Goal: Task Accomplishment & Management: Manage account settings

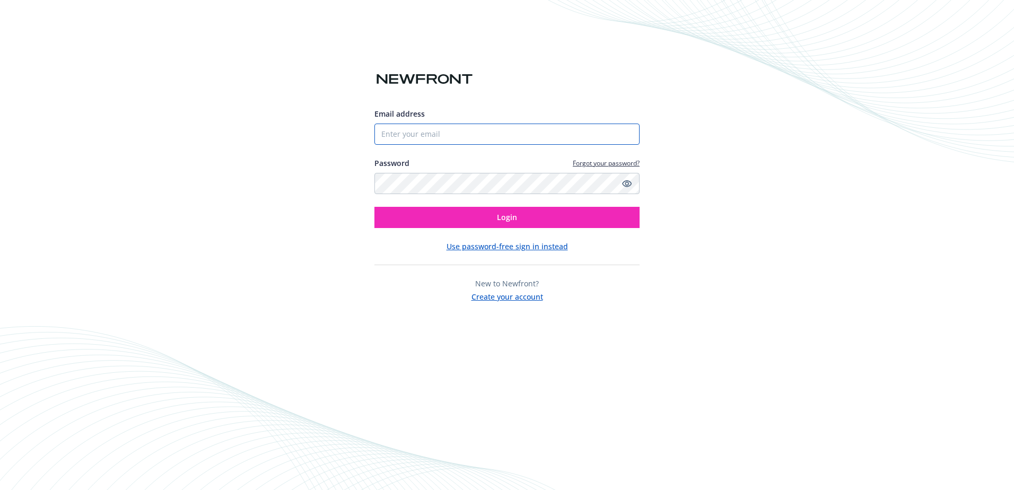
click at [471, 136] on input "Email address" at bounding box center [506, 134] width 265 height 21
click at [472, 129] on input "Email address" at bounding box center [506, 134] width 265 height 21
type input "[EMAIL_ADDRESS][DOMAIN_NAME]"
click at [541, 90] on div "Email address kedge@frankrimerman.com Password Forgot your password? Login Use …" at bounding box center [506, 169] width 265 height 266
click at [511, 213] on span "Login" at bounding box center [507, 217] width 20 height 10
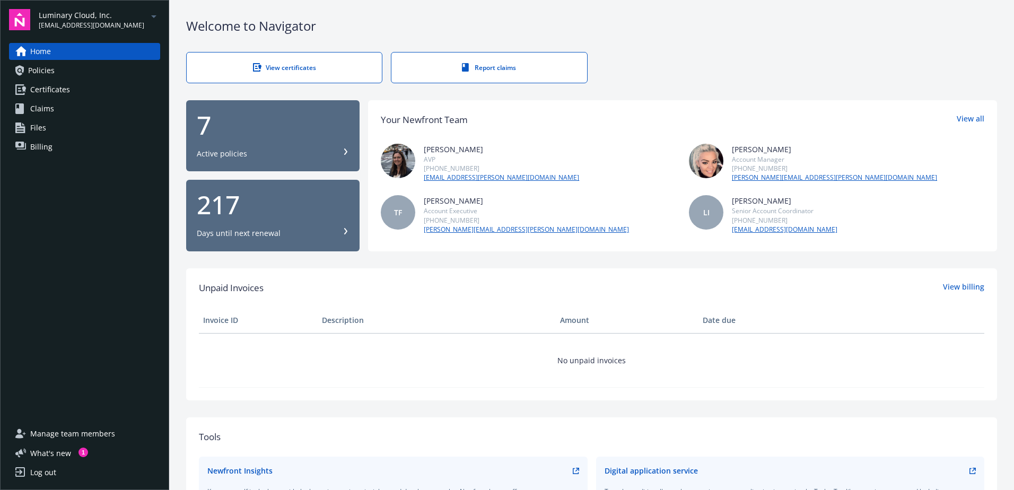
click at [67, 140] on link "Billing" at bounding box center [84, 146] width 151 height 17
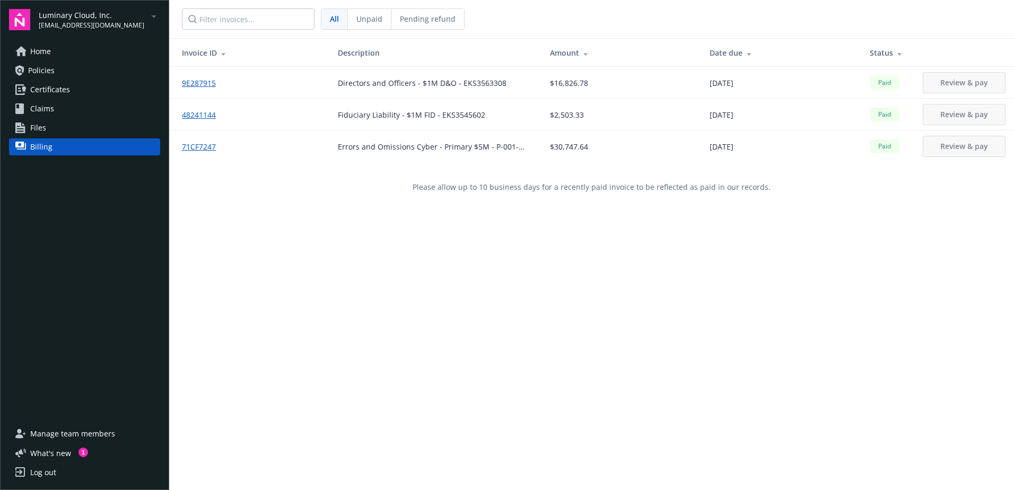
click at [372, 22] on span "Unpaid" at bounding box center [369, 18] width 26 height 11
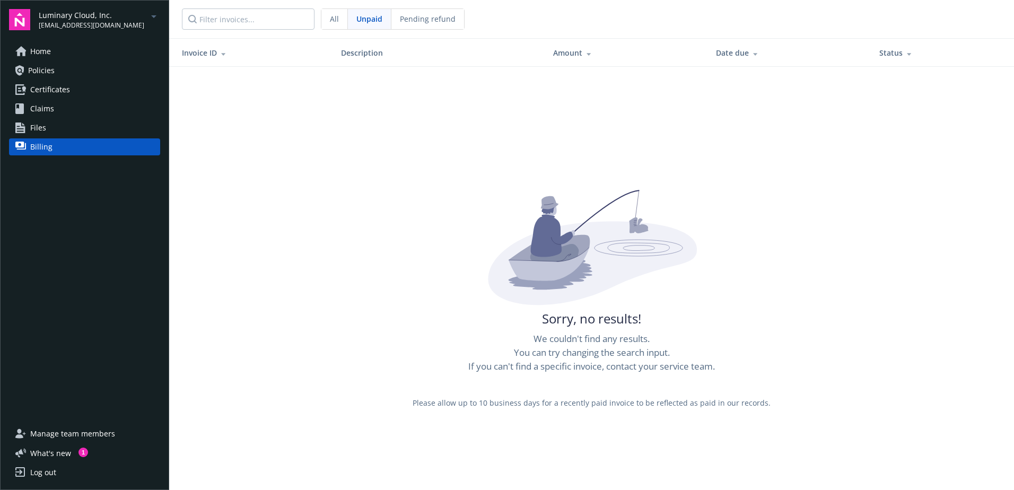
click at [332, 23] on span "All" at bounding box center [334, 18] width 9 height 11
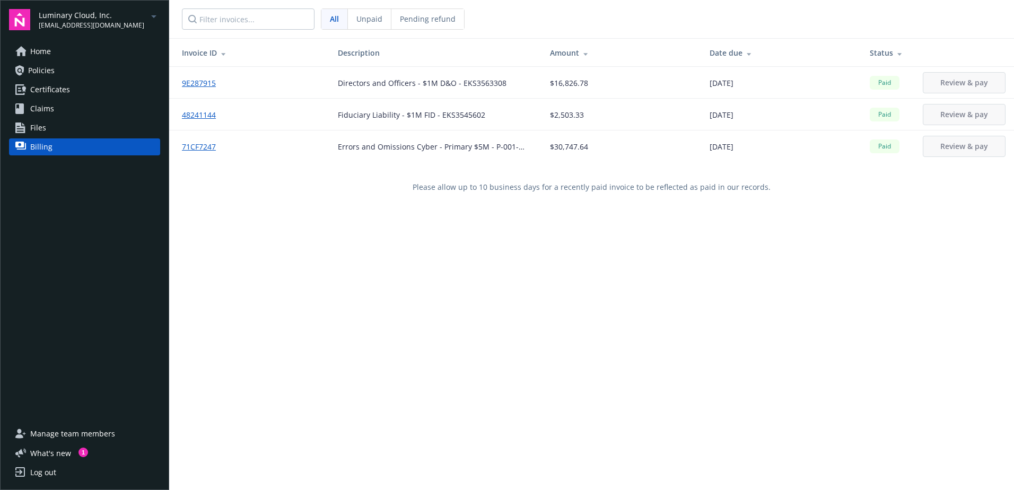
click at [381, 22] on span "Unpaid" at bounding box center [369, 18] width 26 height 11
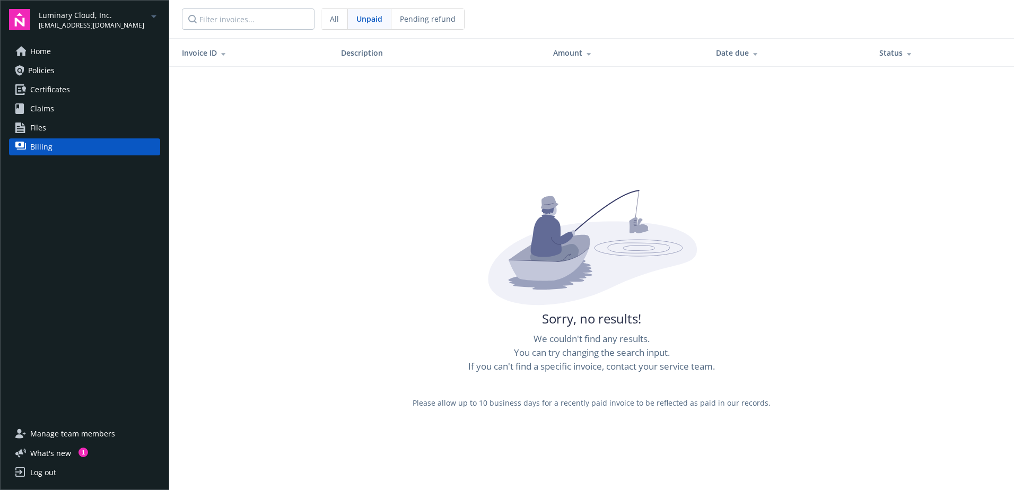
click at [406, 22] on span "Pending refund" at bounding box center [428, 18] width 56 height 11
click at [384, 21] on div "Unpaid" at bounding box center [369, 19] width 43 height 20
drag, startPoint x: 349, startPoint y: 20, endPoint x: 327, endPoint y: 21, distance: 21.7
click at [348, 20] on div "Unpaid" at bounding box center [369, 19] width 43 height 20
click at [325, 21] on div "All" at bounding box center [334, 19] width 27 height 20
